Goal: Information Seeking & Learning: Learn about a topic

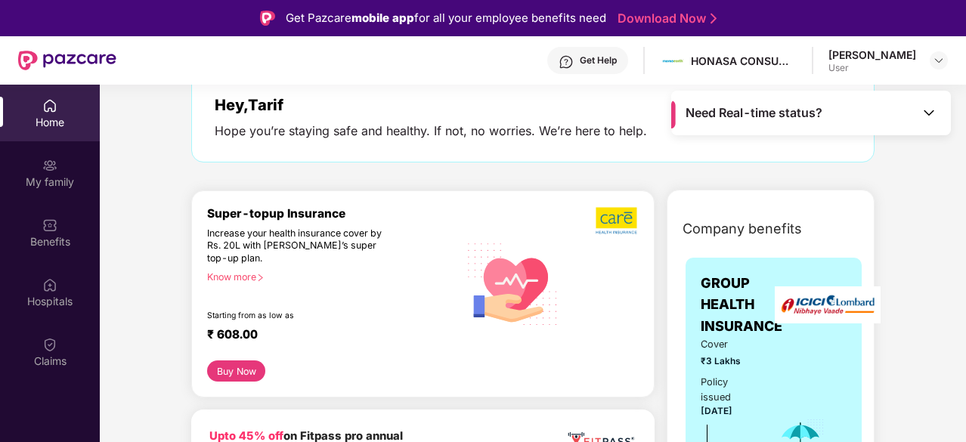
scroll to position [99, 0]
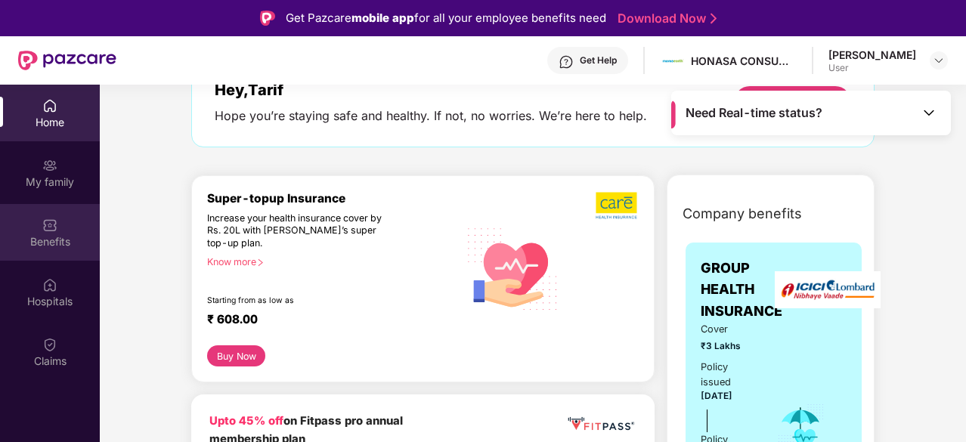
click at [70, 231] on div "Benefits" at bounding box center [50, 232] width 100 height 57
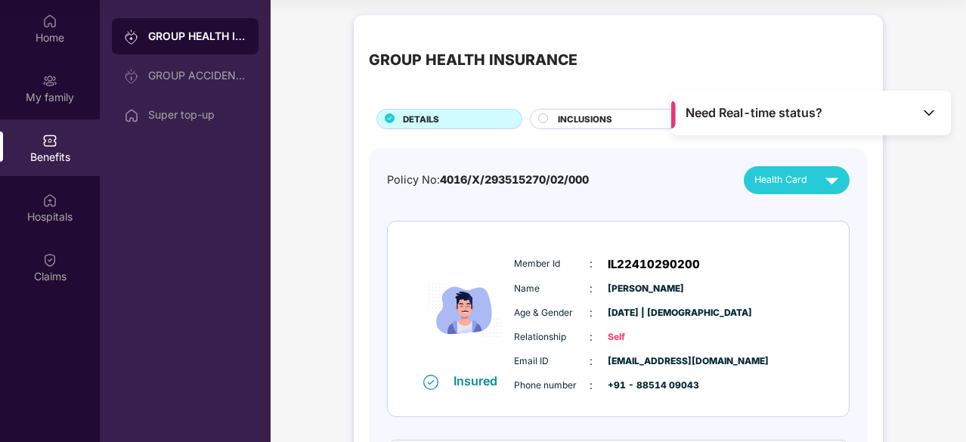
click at [592, 111] on div "INCLUSIONS" at bounding box center [612, 119] width 164 height 20
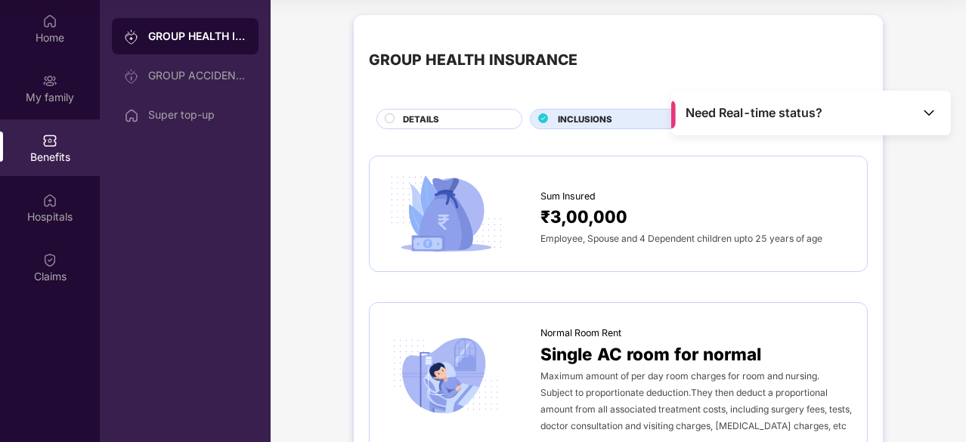
click at [931, 119] on img at bounding box center [928, 112] width 15 height 15
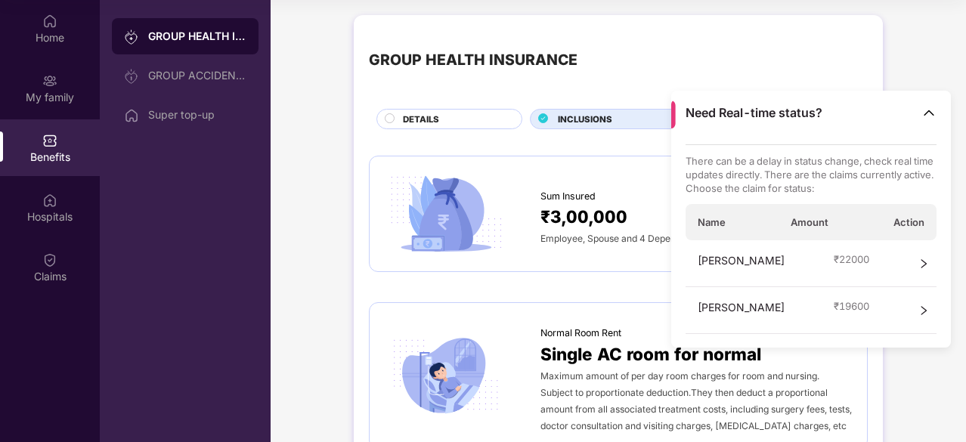
click at [922, 111] on img at bounding box center [928, 112] width 15 height 15
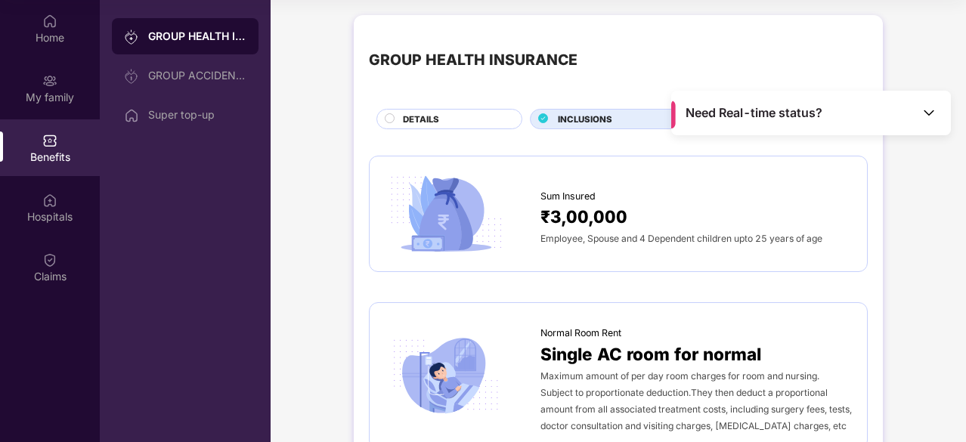
click at [170, 119] on div "Super top-up" at bounding box center [197, 115] width 98 height 12
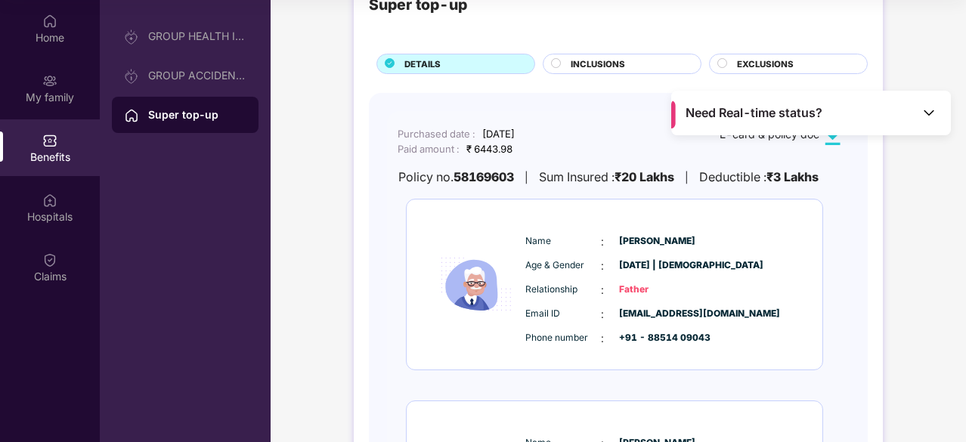
scroll to position [54, 0]
click at [646, 265] on span "[DATE] | [DEMOGRAPHIC_DATA]" at bounding box center [657, 266] width 76 height 14
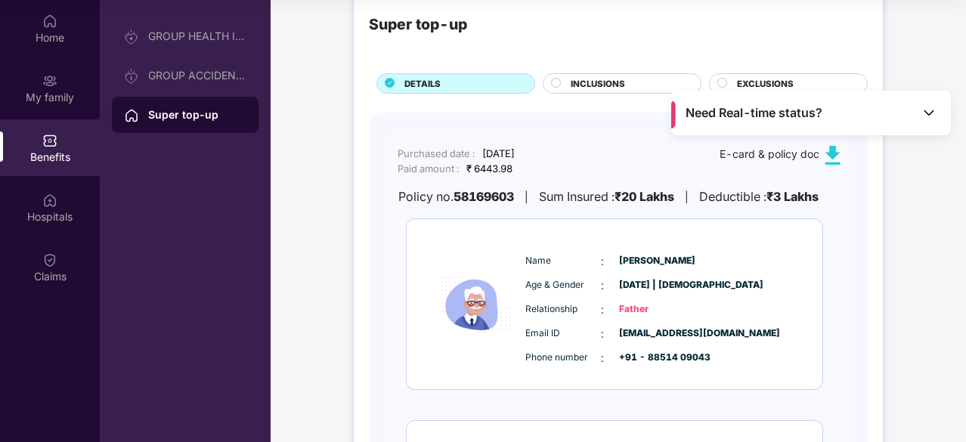
scroll to position [36, 0]
click at [651, 198] on b "₹20 Lakhs" at bounding box center [645, 195] width 60 height 15
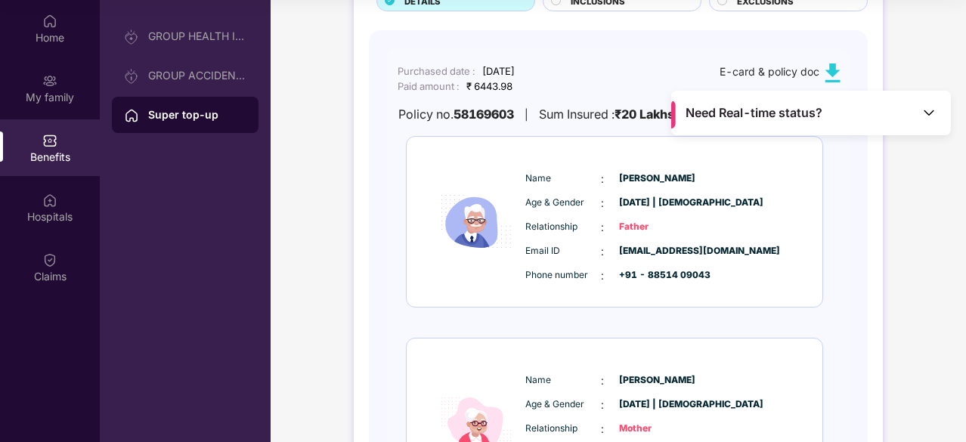
scroll to position [119, 0]
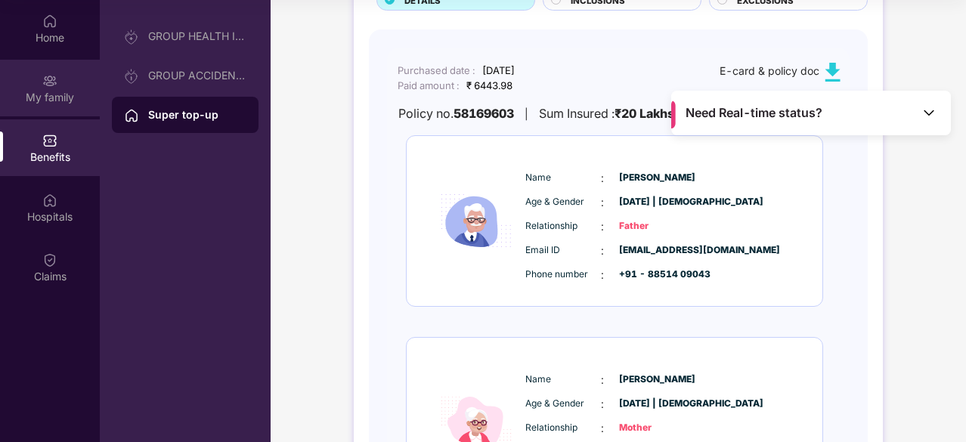
click at [54, 79] on img at bounding box center [49, 80] width 15 height 15
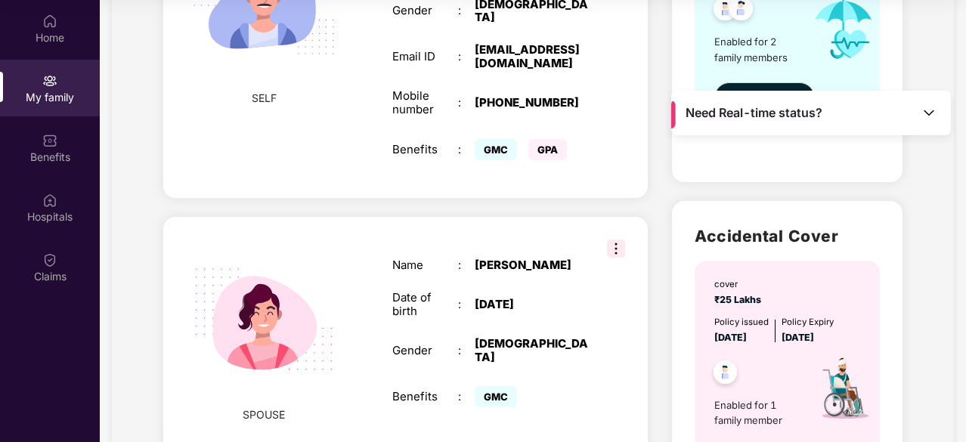
scroll to position [270, 0]
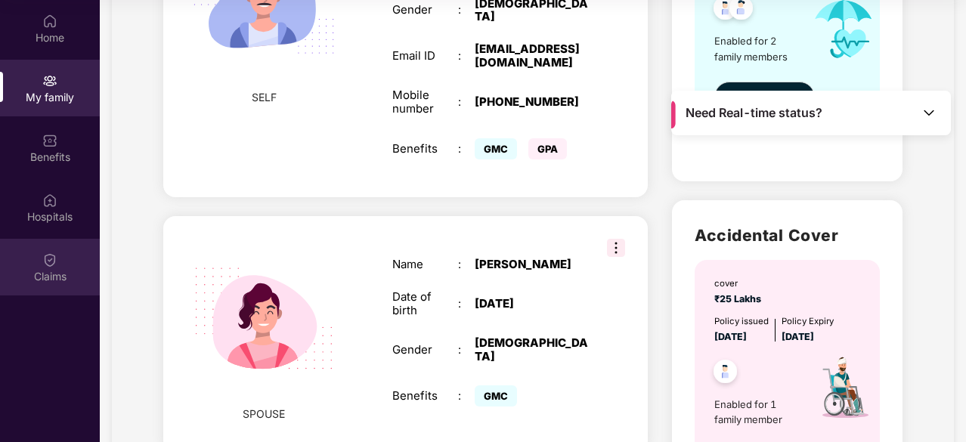
click at [51, 274] on div "Claims" at bounding box center [50, 276] width 100 height 15
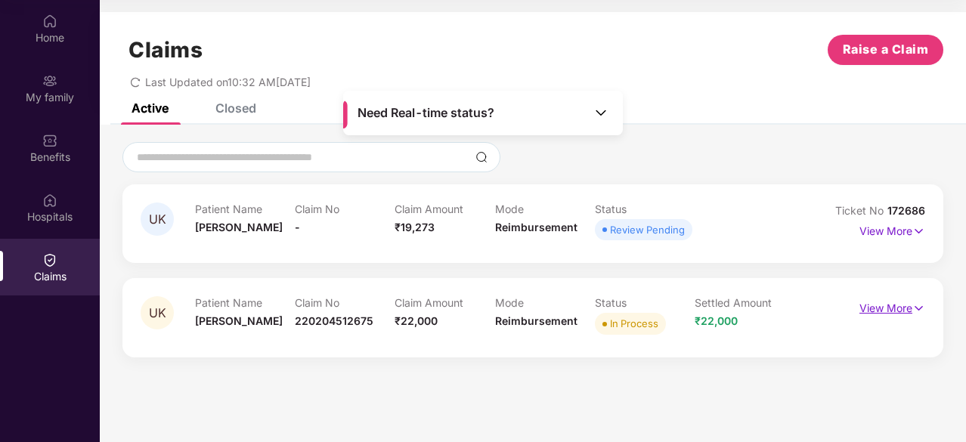
click at [918, 305] on img at bounding box center [918, 308] width 13 height 17
